Goal: Information Seeking & Learning: Learn about a topic

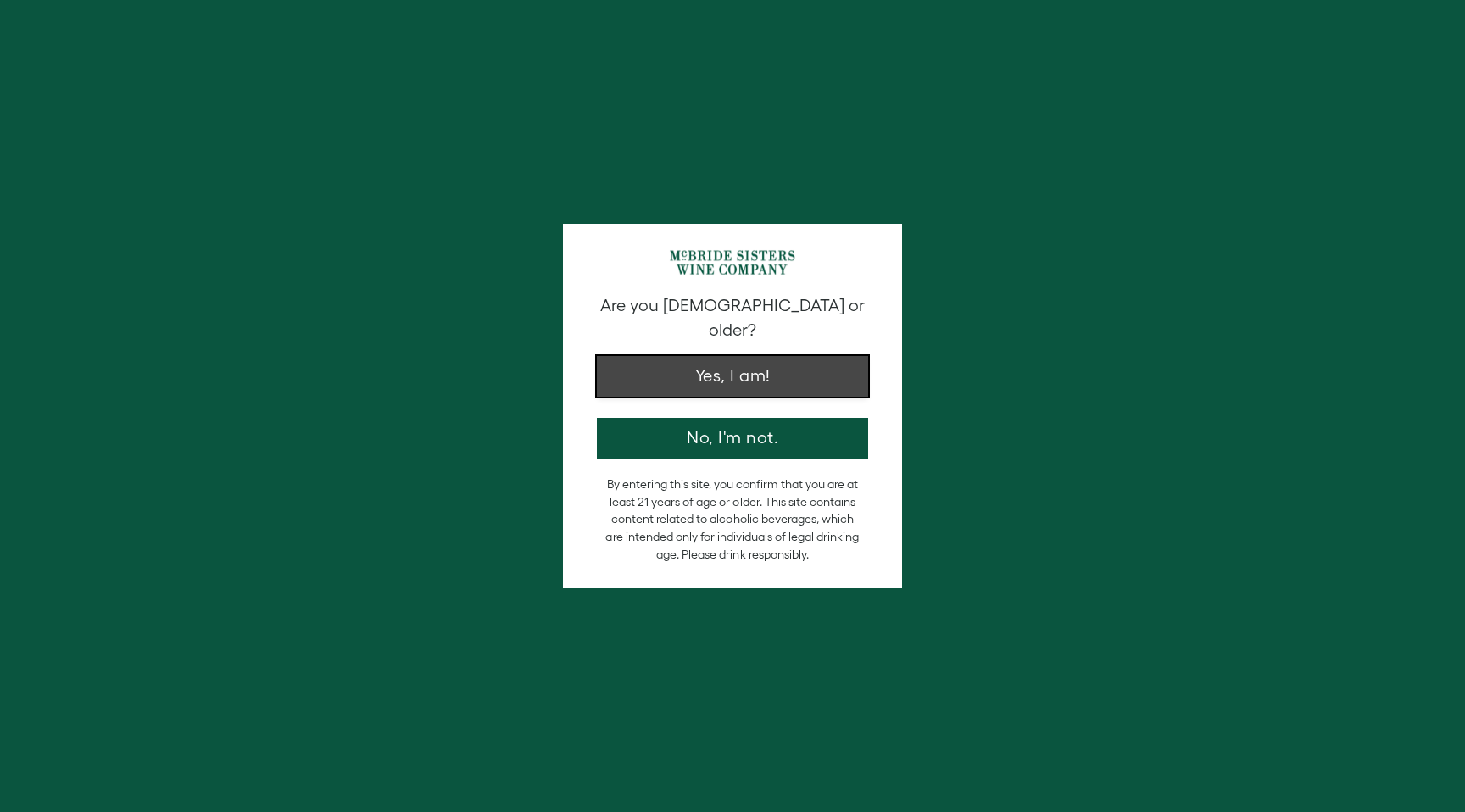
click at [675, 356] on button "Yes, I am!" at bounding box center [732, 376] width 271 height 41
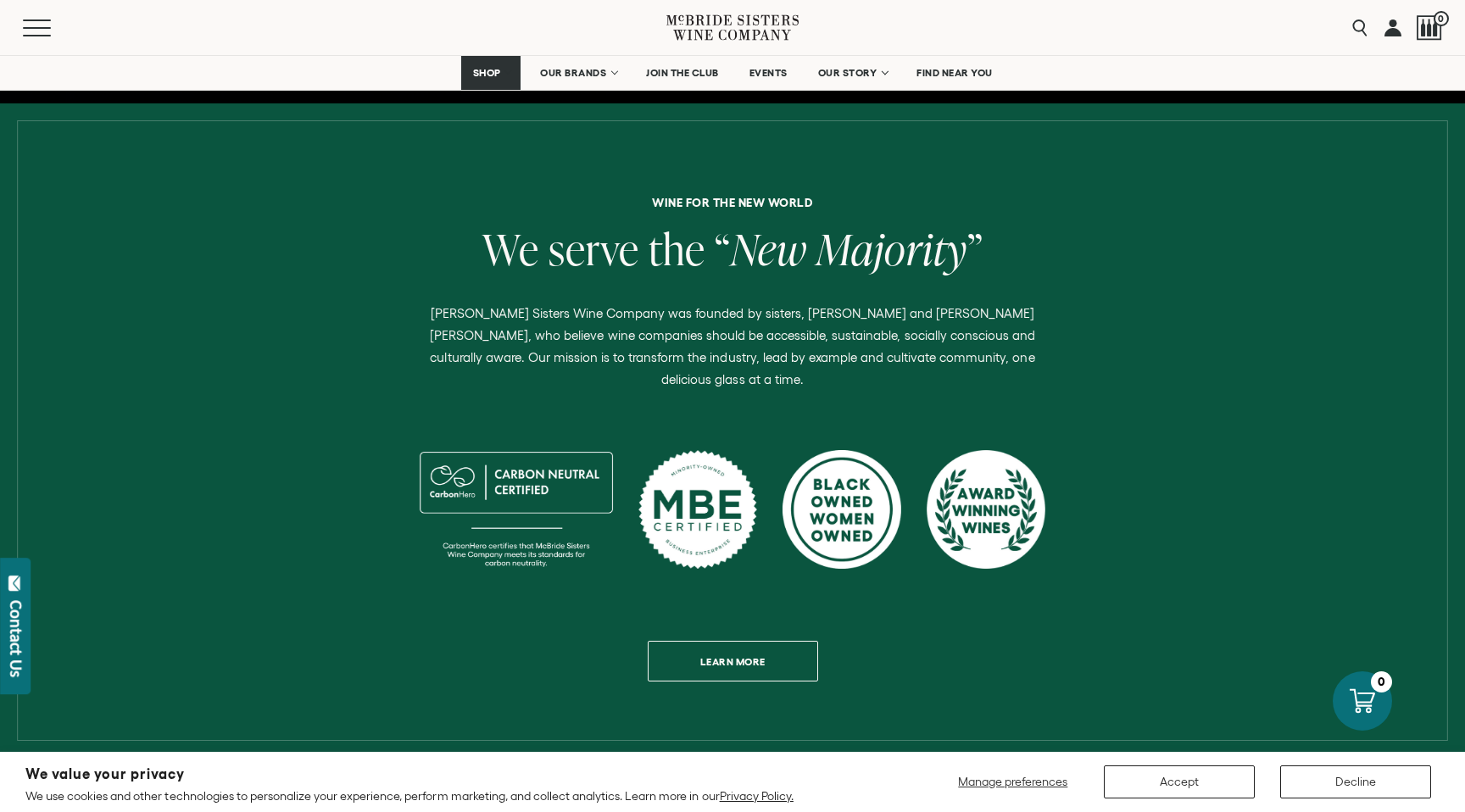
scroll to position [584, 0]
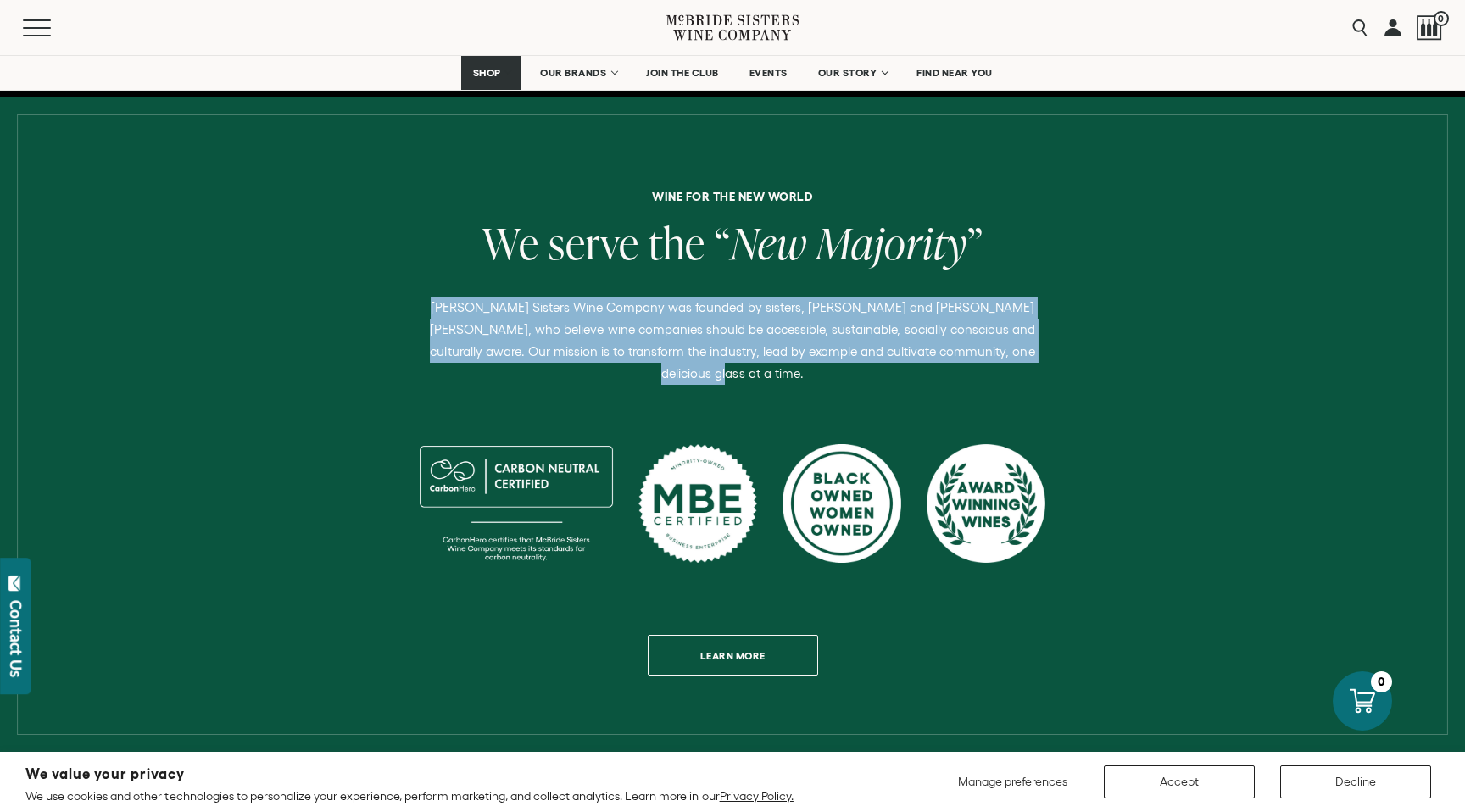
drag, startPoint x: 417, startPoint y: 309, endPoint x: 1071, endPoint y: 352, distance: 655.4
click at [1071, 352] on div "Wine for the new world We serve the “ New Majority ” [PERSON_NAME] Sisters Wine…" at bounding box center [732, 433] width 1331 height 485
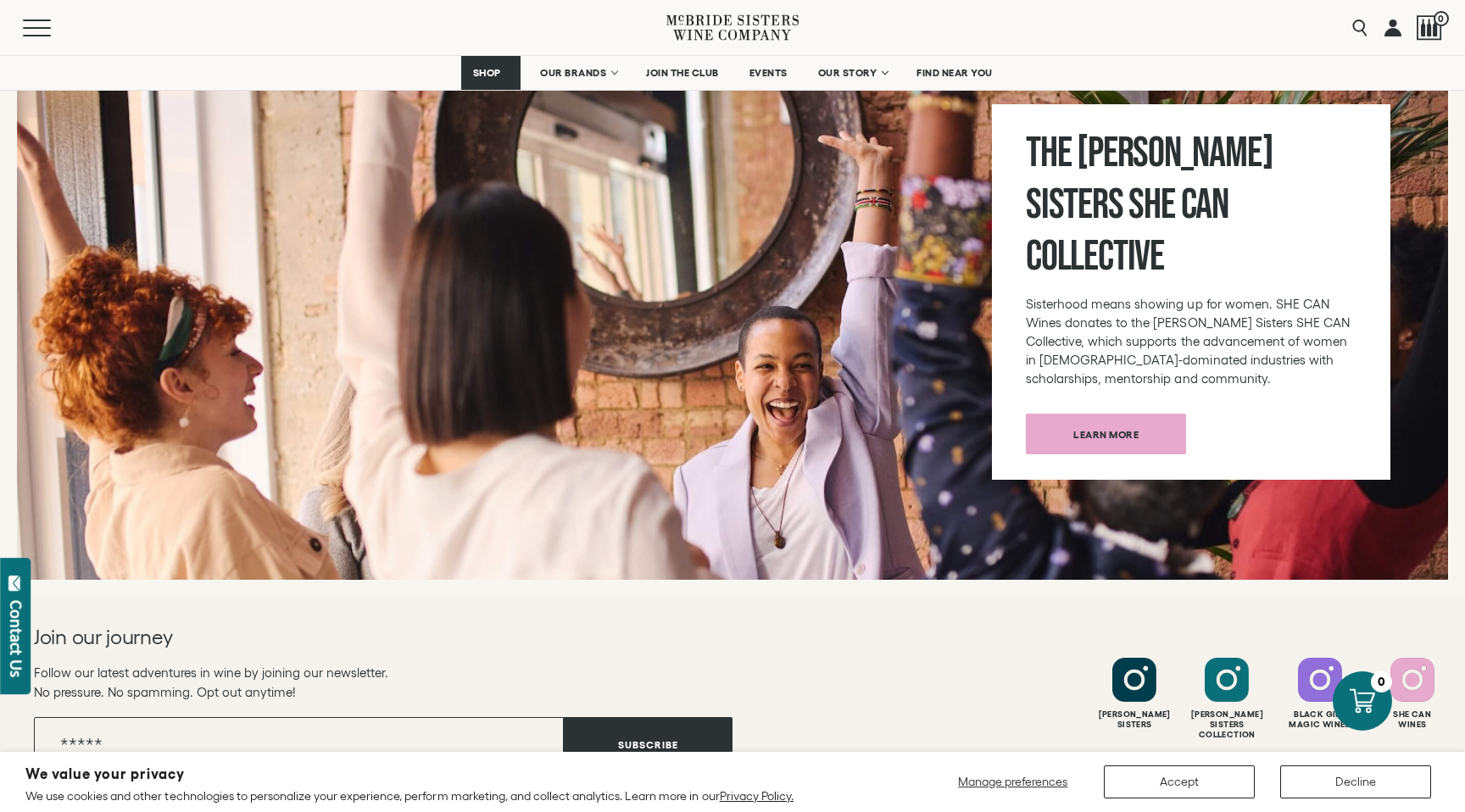
scroll to position [6384, 0]
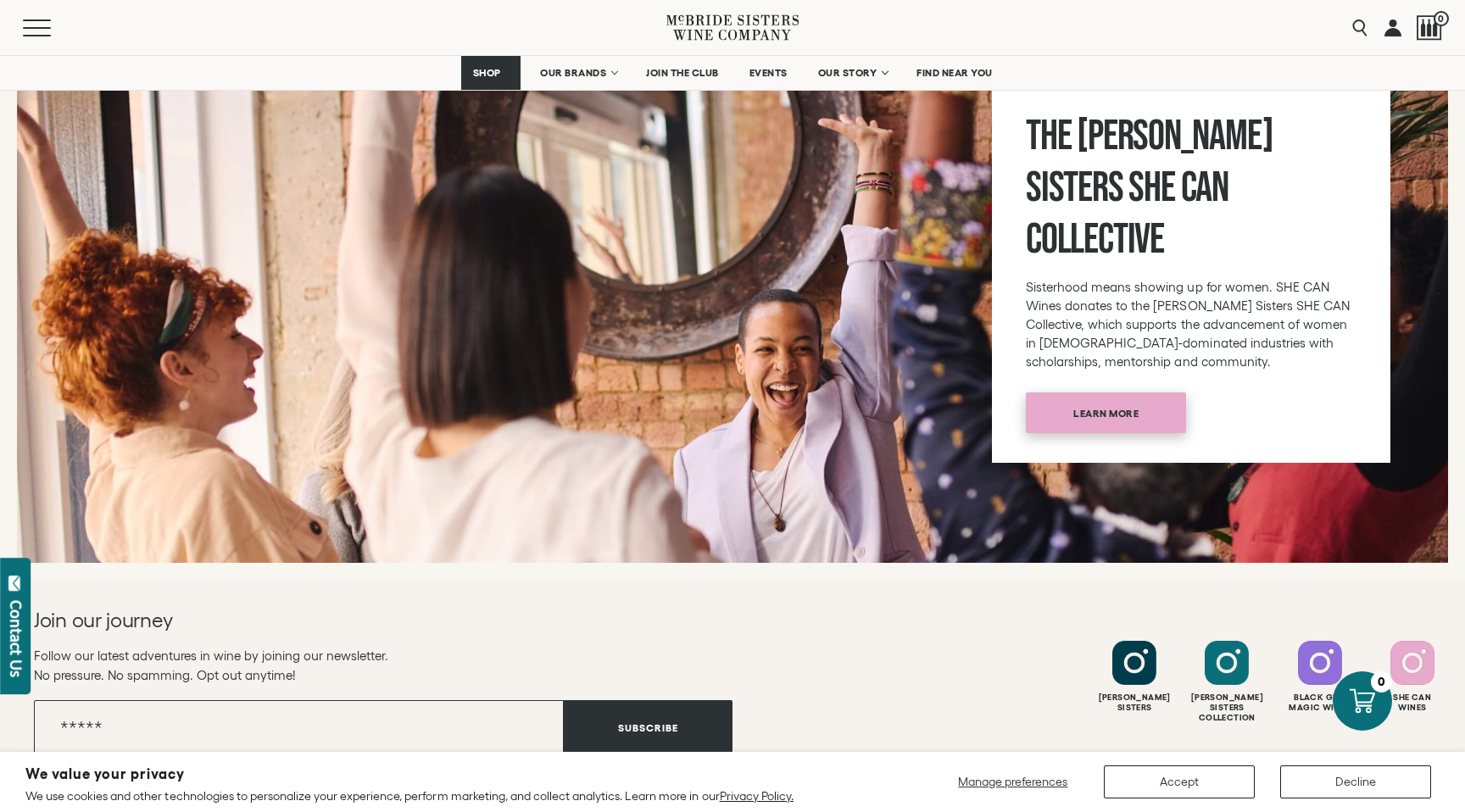
click at [1062, 397] on span "Learn more" at bounding box center [1105, 413] width 124 height 33
